Goal: Task Accomplishment & Management: Manage account settings

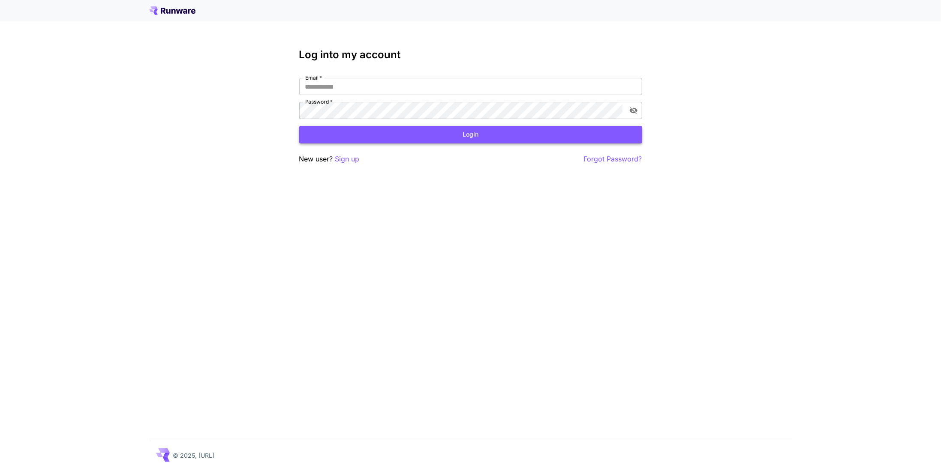
type input "**********"
click at [415, 136] on button "Login" at bounding box center [470, 135] width 343 height 18
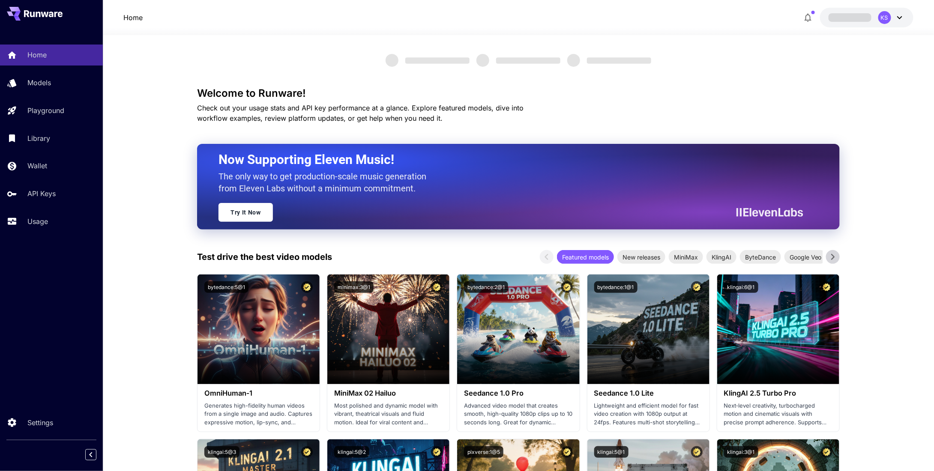
click at [806, 15] on icon "button" at bounding box center [808, 17] width 10 height 10
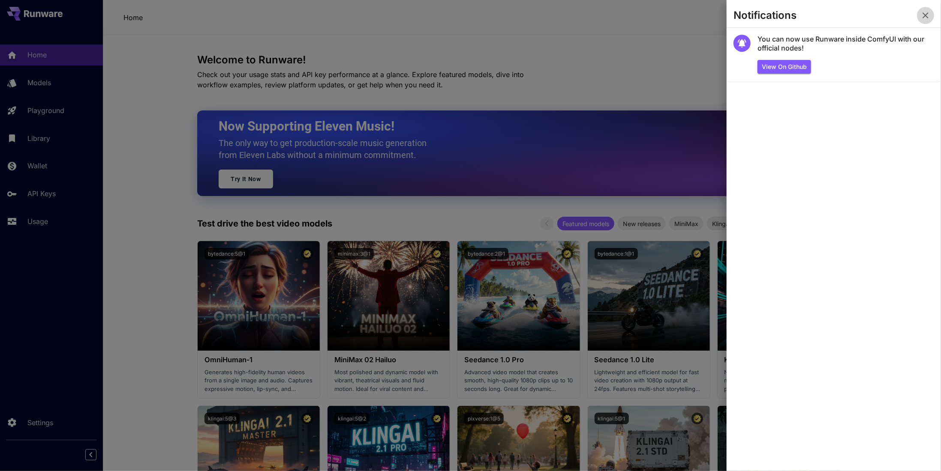
click at [923, 15] on icon "button" at bounding box center [925, 15] width 10 height 10
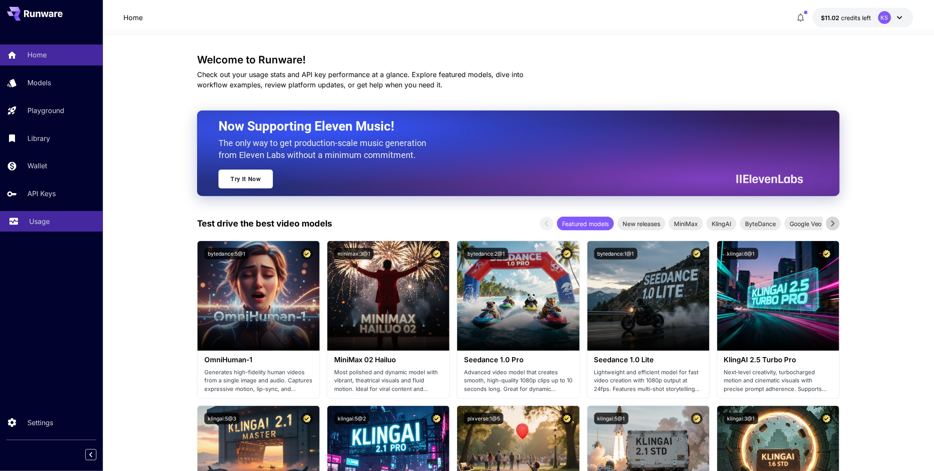
click at [59, 213] on link "Usage" at bounding box center [51, 221] width 103 height 21
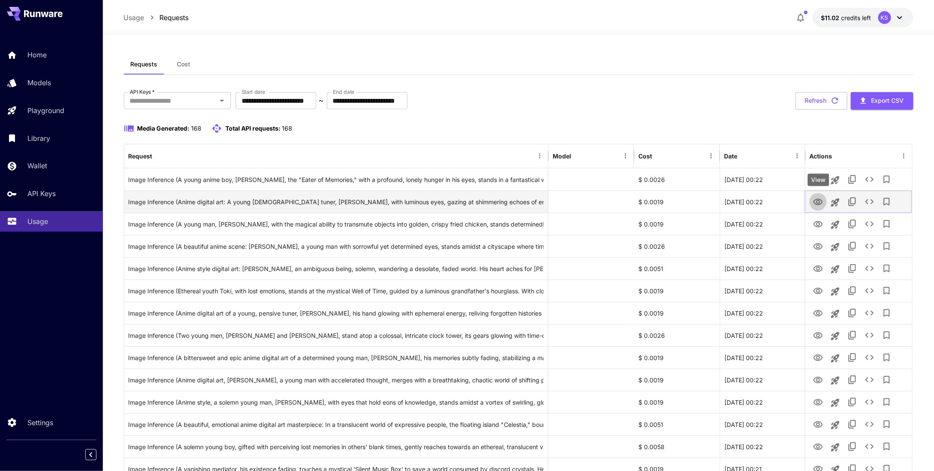
click at [817, 201] on icon "View" at bounding box center [818, 202] width 9 height 6
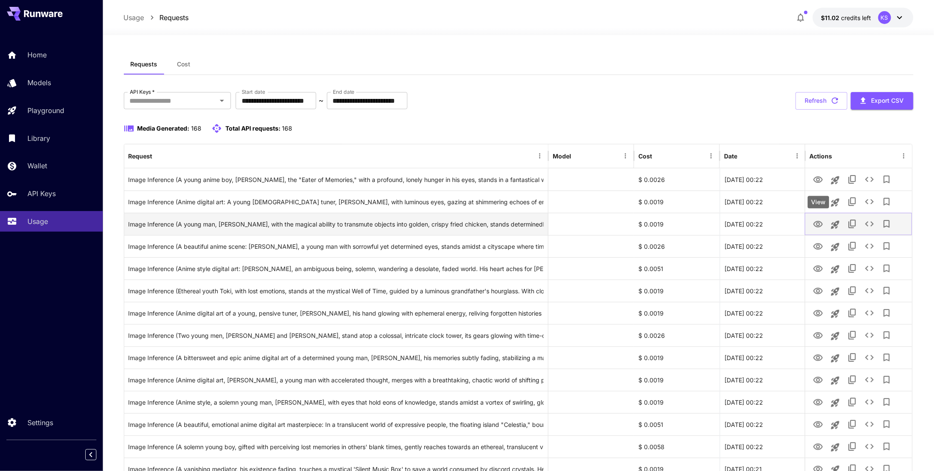
click at [819, 225] on icon "View" at bounding box center [818, 224] width 10 height 10
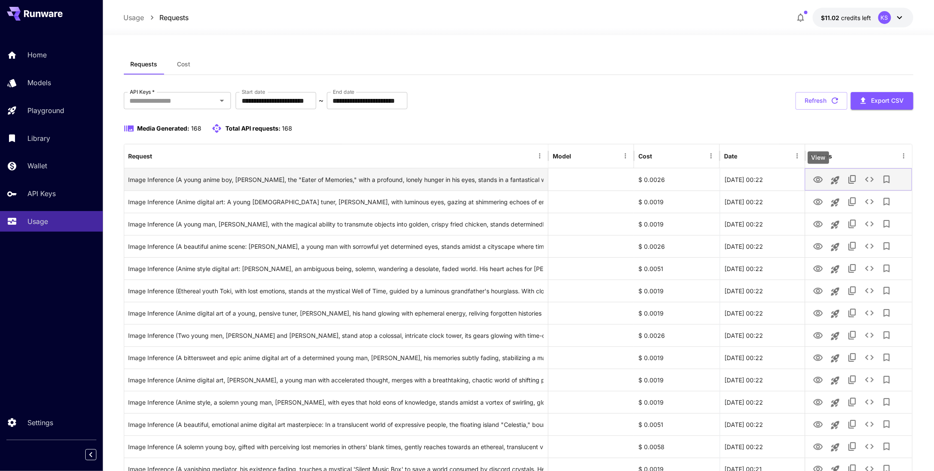
click at [816, 182] on icon "View" at bounding box center [818, 180] width 10 height 10
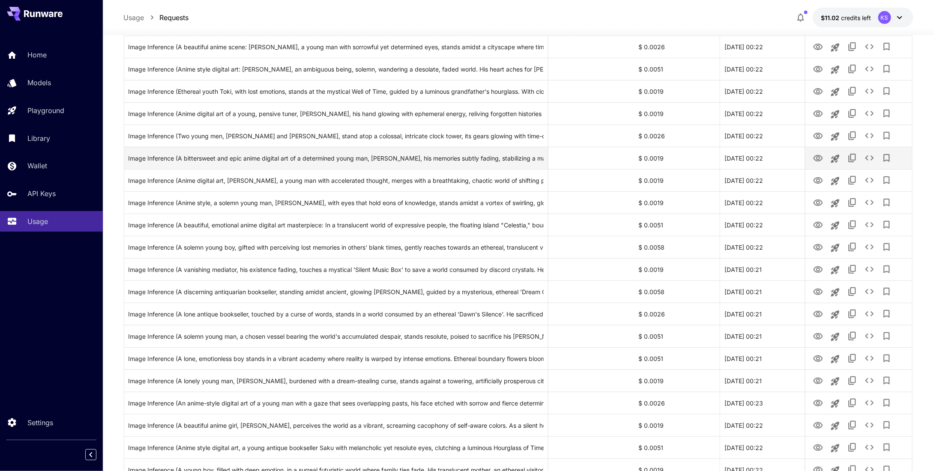
scroll to position [257, 0]
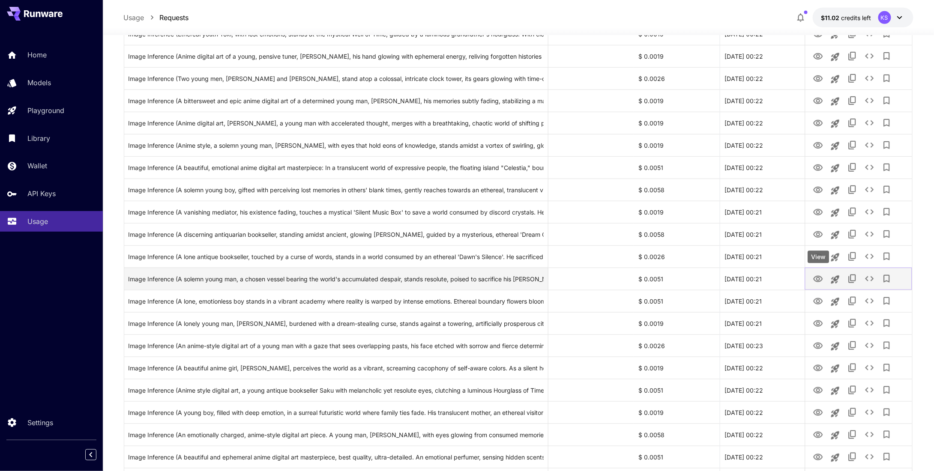
click at [821, 279] on icon "View" at bounding box center [818, 279] width 10 height 10
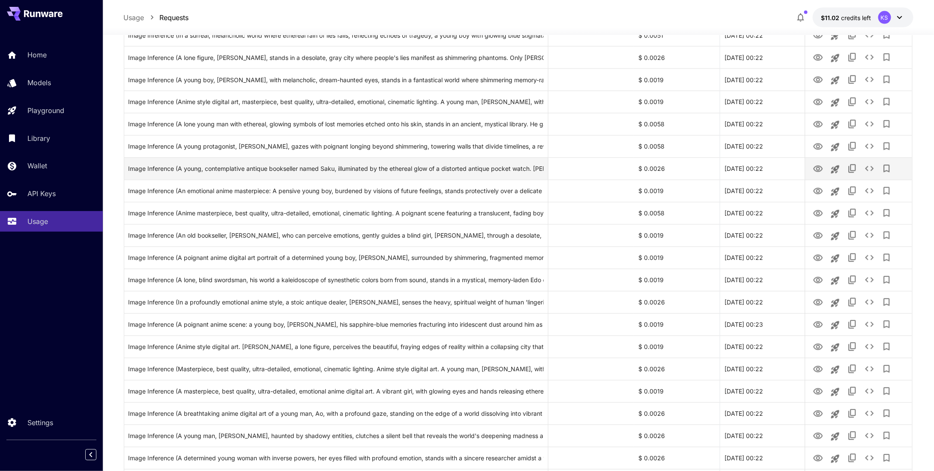
scroll to position [728, 0]
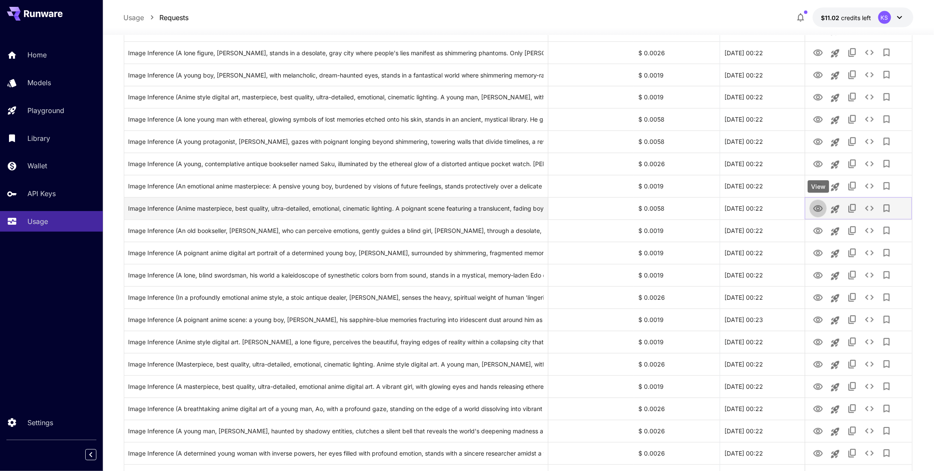
click at [818, 210] on icon "View" at bounding box center [818, 209] width 9 height 6
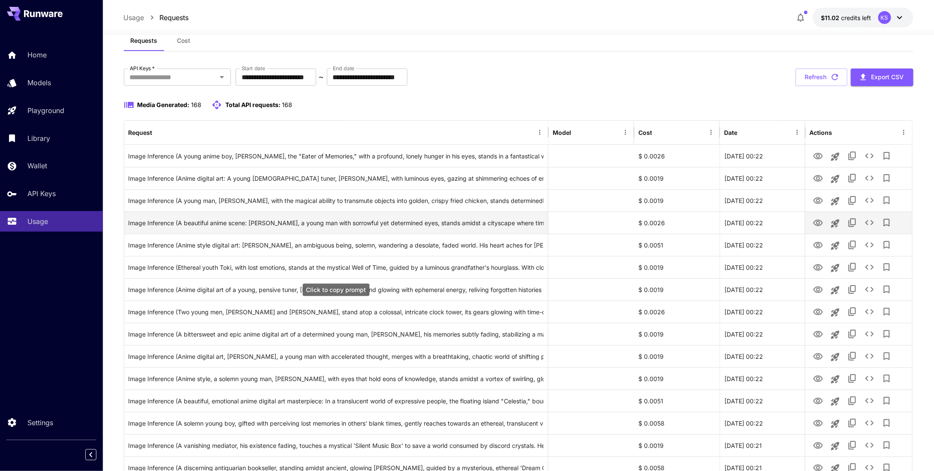
scroll to position [0, 0]
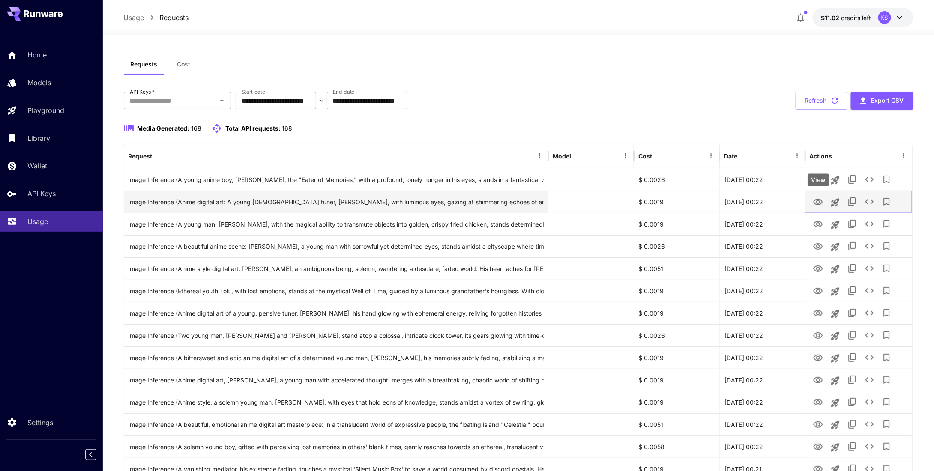
click at [815, 201] on icon "View" at bounding box center [818, 202] width 10 height 10
